Goal: Navigation & Orientation: Find specific page/section

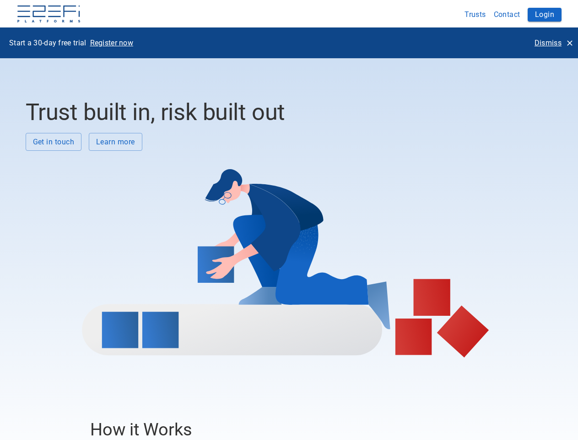
click at [289, 220] on div at bounding box center [286, 254] width 521 height 206
click at [49, 15] on img at bounding box center [48, 14] width 65 height 18
click at [476, 14] on button "Trusts" at bounding box center [475, 14] width 29 height 18
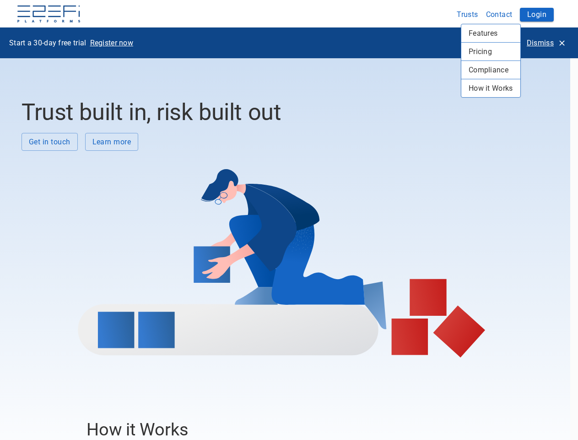
click at [507, 14] on div at bounding box center [289, 220] width 578 height 440
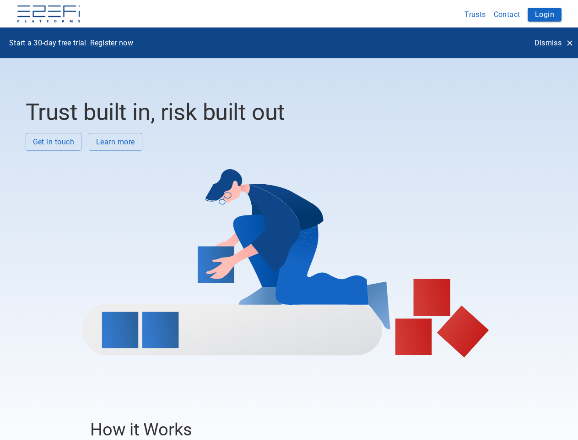
click at [545, 15] on div "Features Pricing Compliance How it Works" at bounding box center [289, 220] width 578 height 440
click at [112, 43] on p "Register now" at bounding box center [111, 43] width 43 height 11
click at [554, 43] on p "Dismiss" at bounding box center [548, 43] width 27 height 11
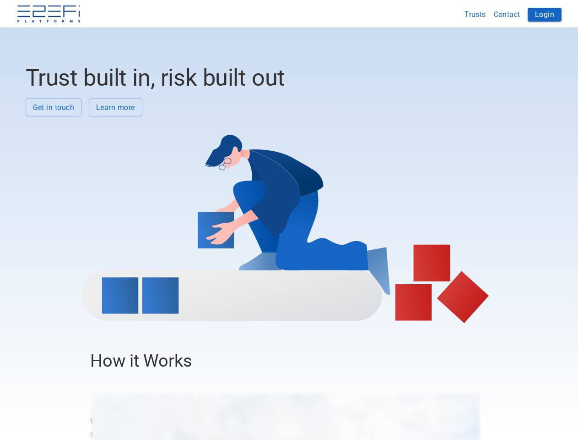
click at [54, 141] on div at bounding box center [286, 219] width 521 height 206
click at [115, 141] on div at bounding box center [286, 219] width 521 height 206
